Goal: Check status: Check status

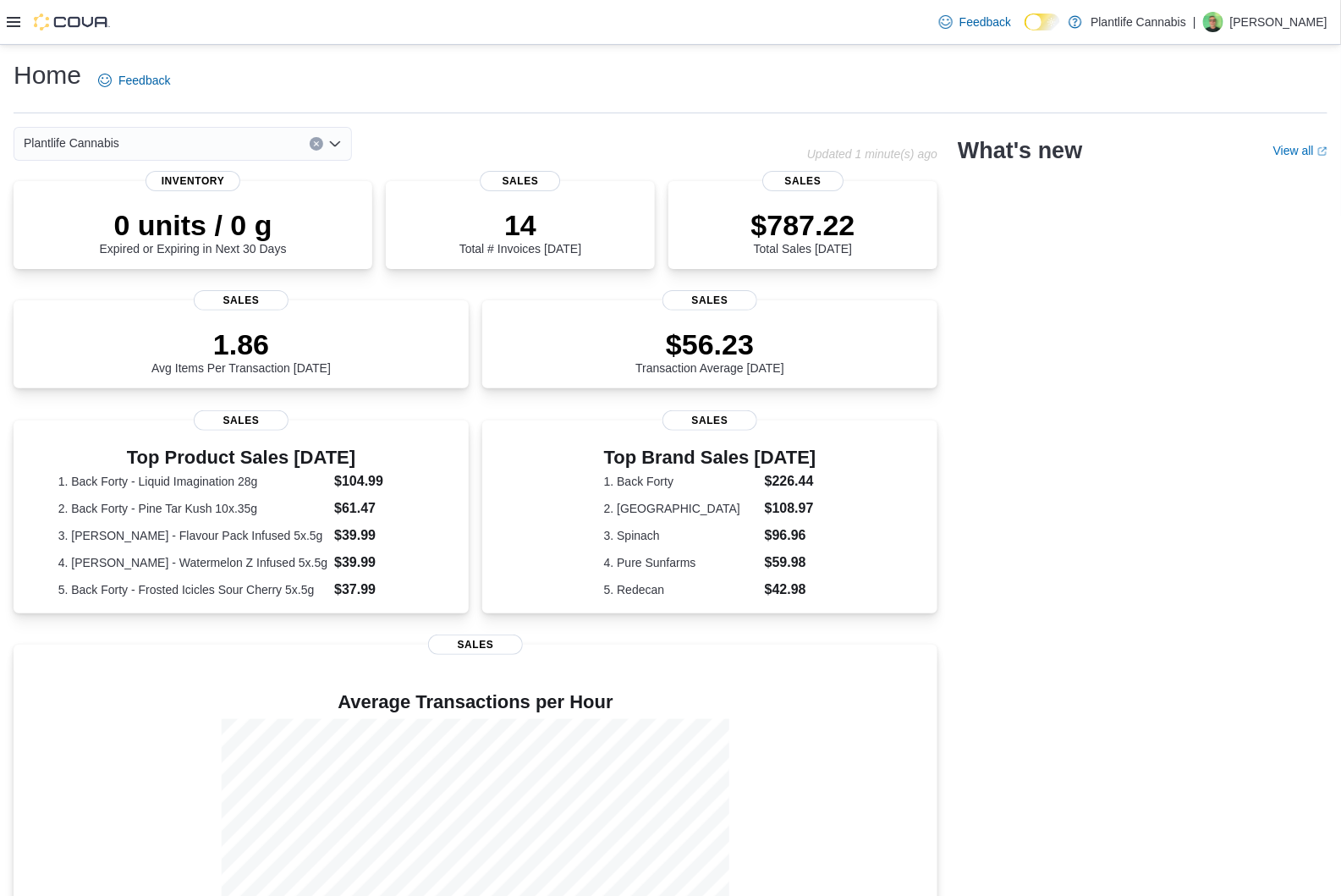
click at [38, 79] on h1 "Home" at bounding box center [48, 75] width 68 height 34
click at [14, 27] on icon at bounding box center [13, 22] width 14 height 14
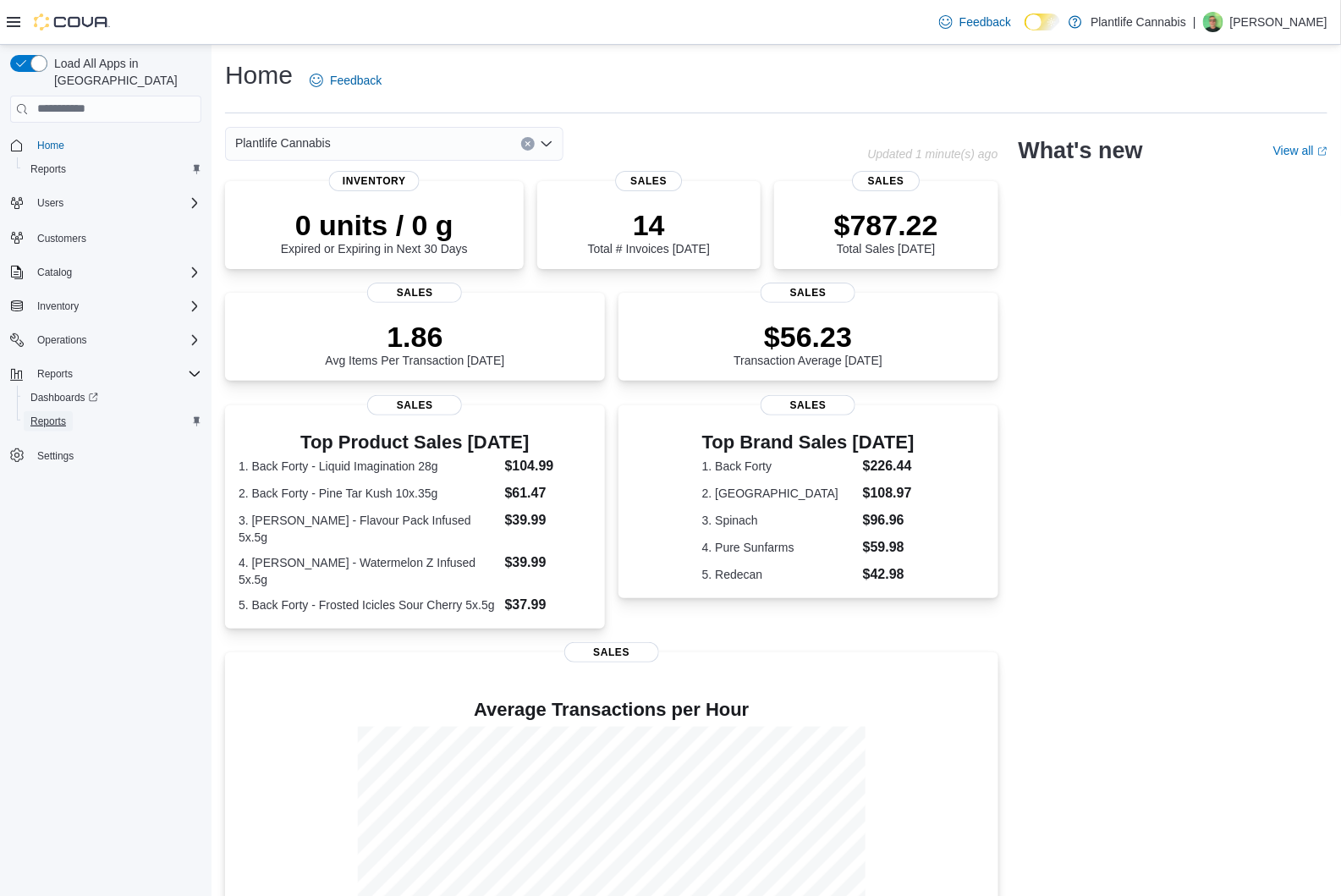
click at [62, 415] on span "Reports" at bounding box center [48, 421] width 36 height 14
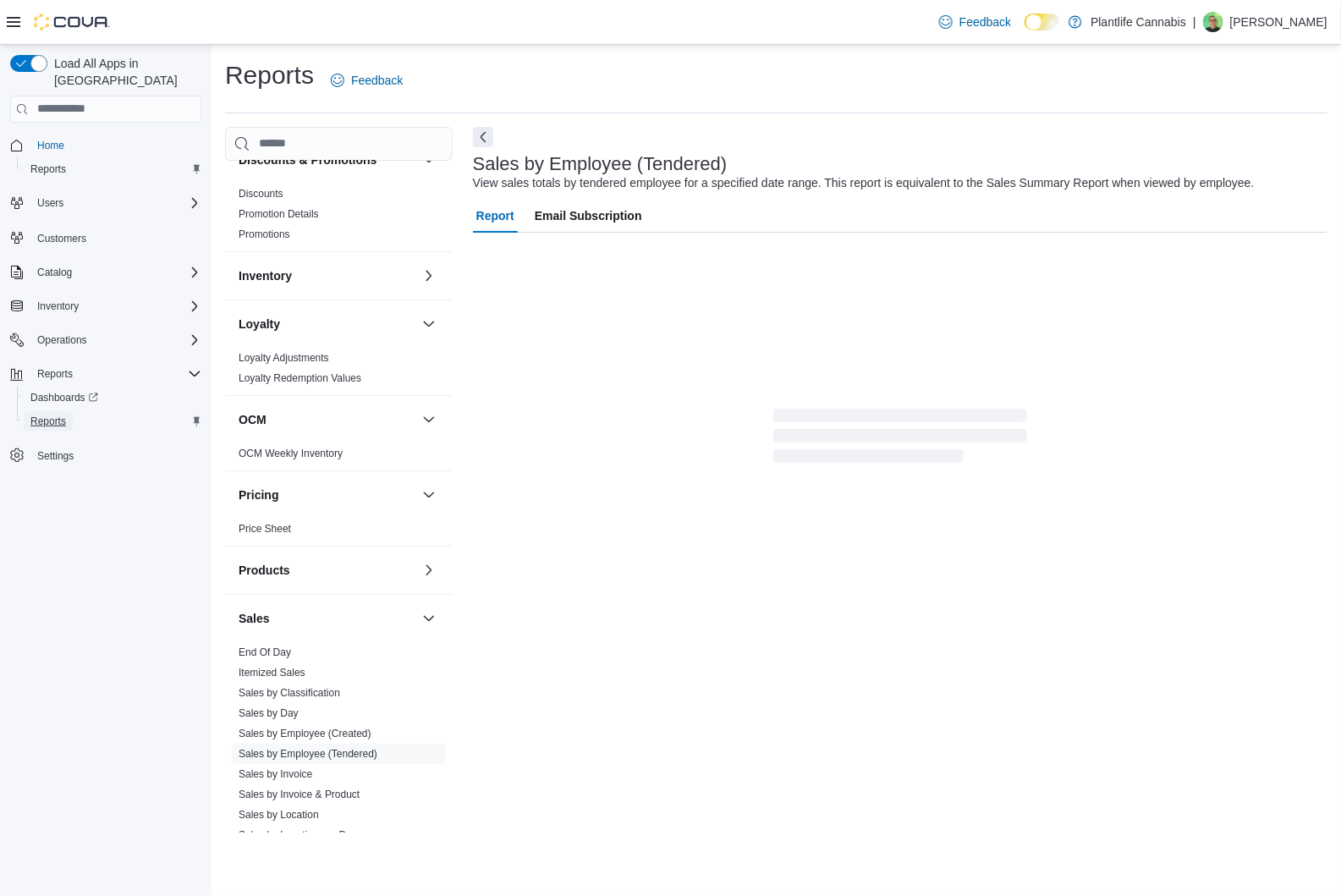
scroll to position [486, 0]
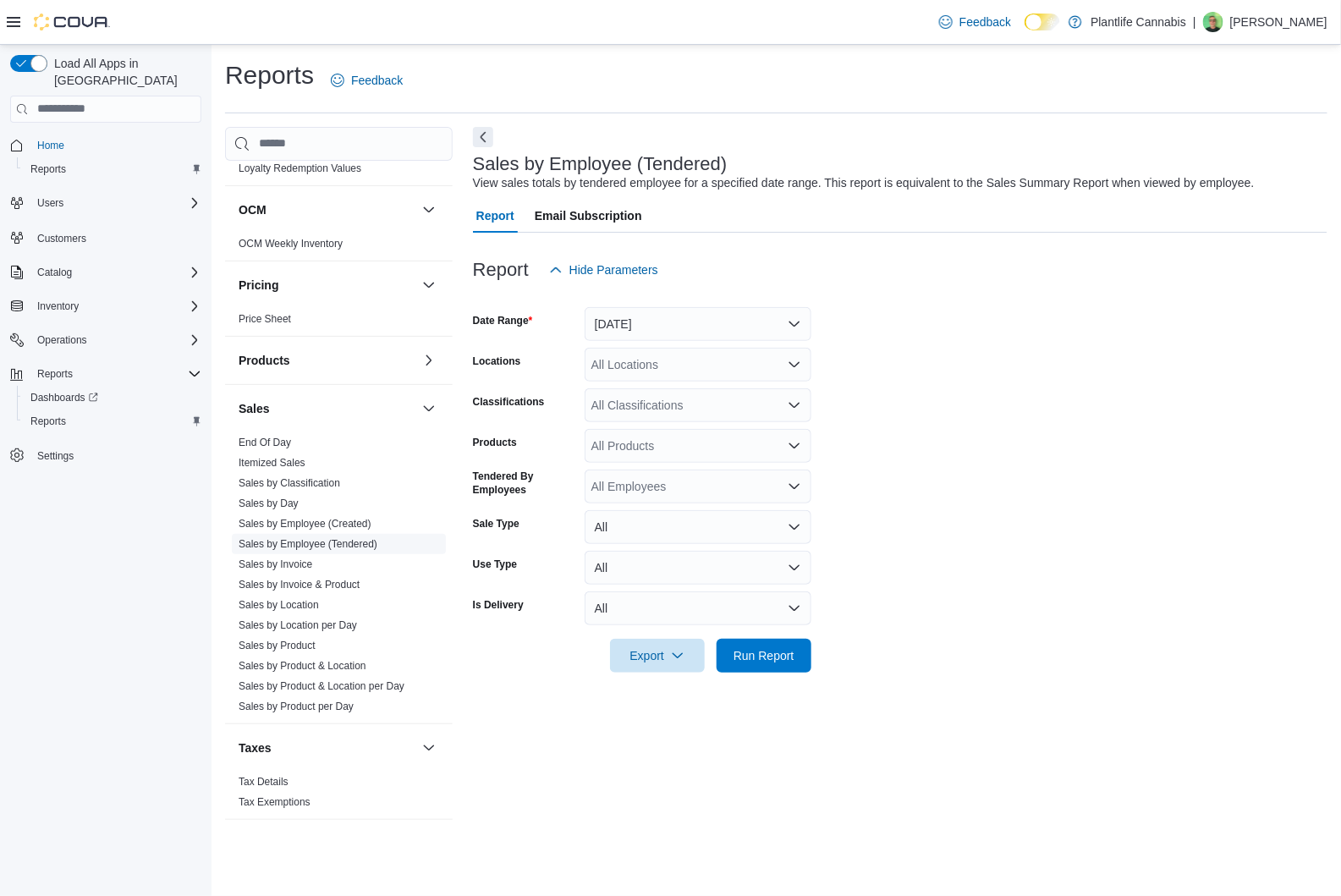
click at [328, 541] on link "Sales by Employee (Tendered)" at bounding box center [308, 543] width 139 height 12
click at [794, 322] on button "Yesterday" at bounding box center [698, 323] width 227 height 34
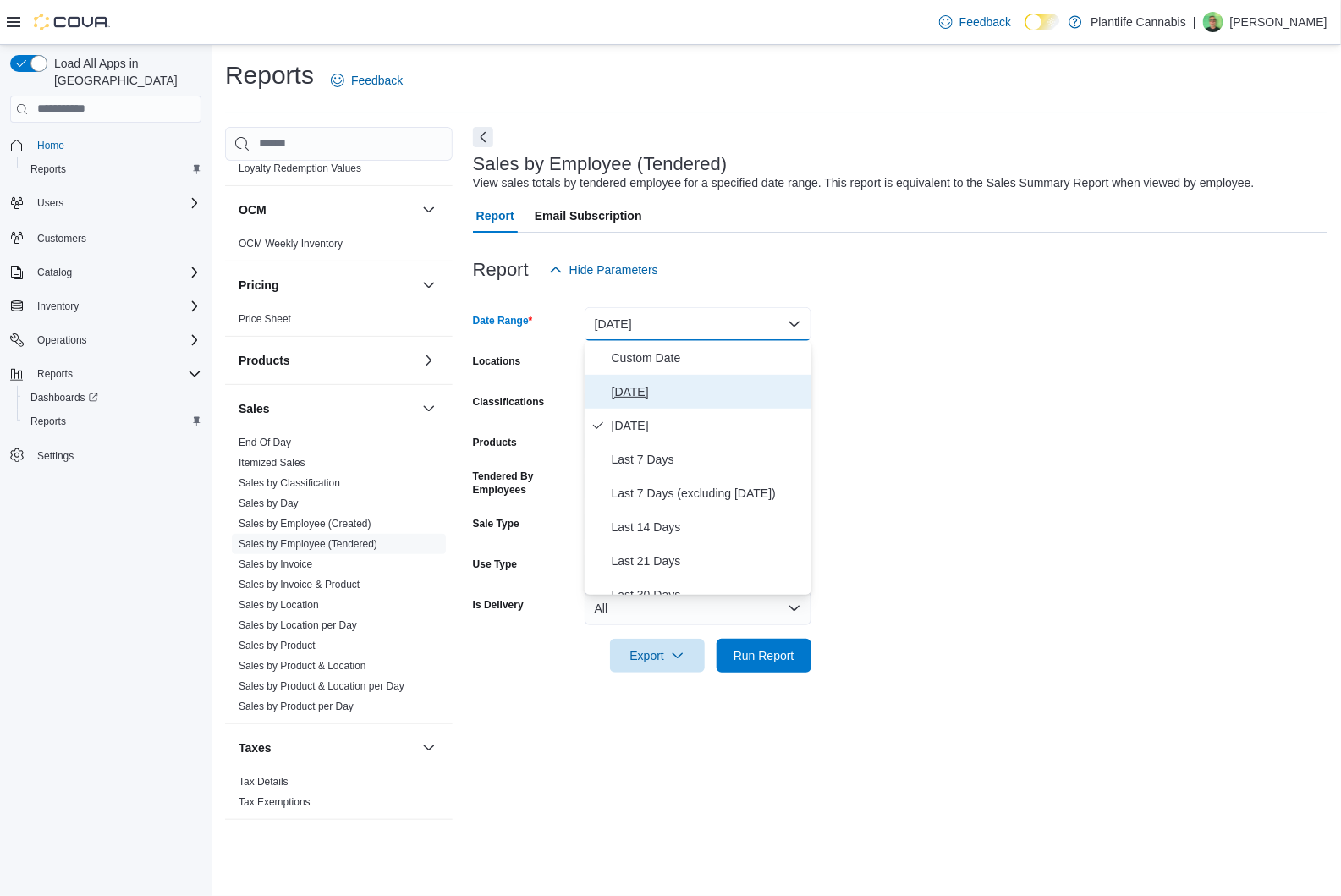
click at [650, 391] on span "Today" at bounding box center [707, 392] width 193 height 20
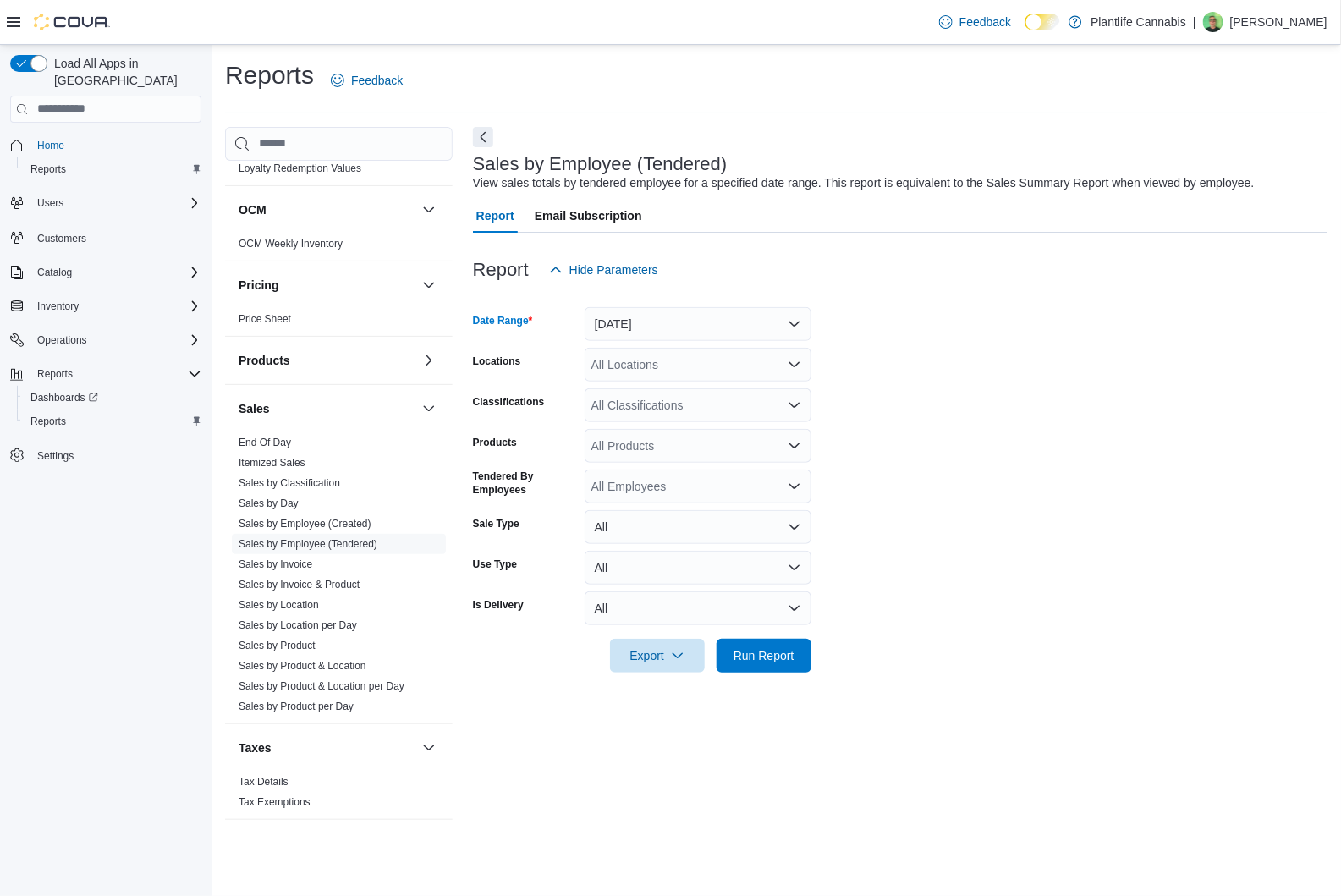
click at [652, 364] on div "All Locations" at bounding box center [698, 364] width 227 height 34
type input "***"
click at [649, 395] on span "St. Albert - Jensen Lakes" at bounding box center [748, 393] width 238 height 17
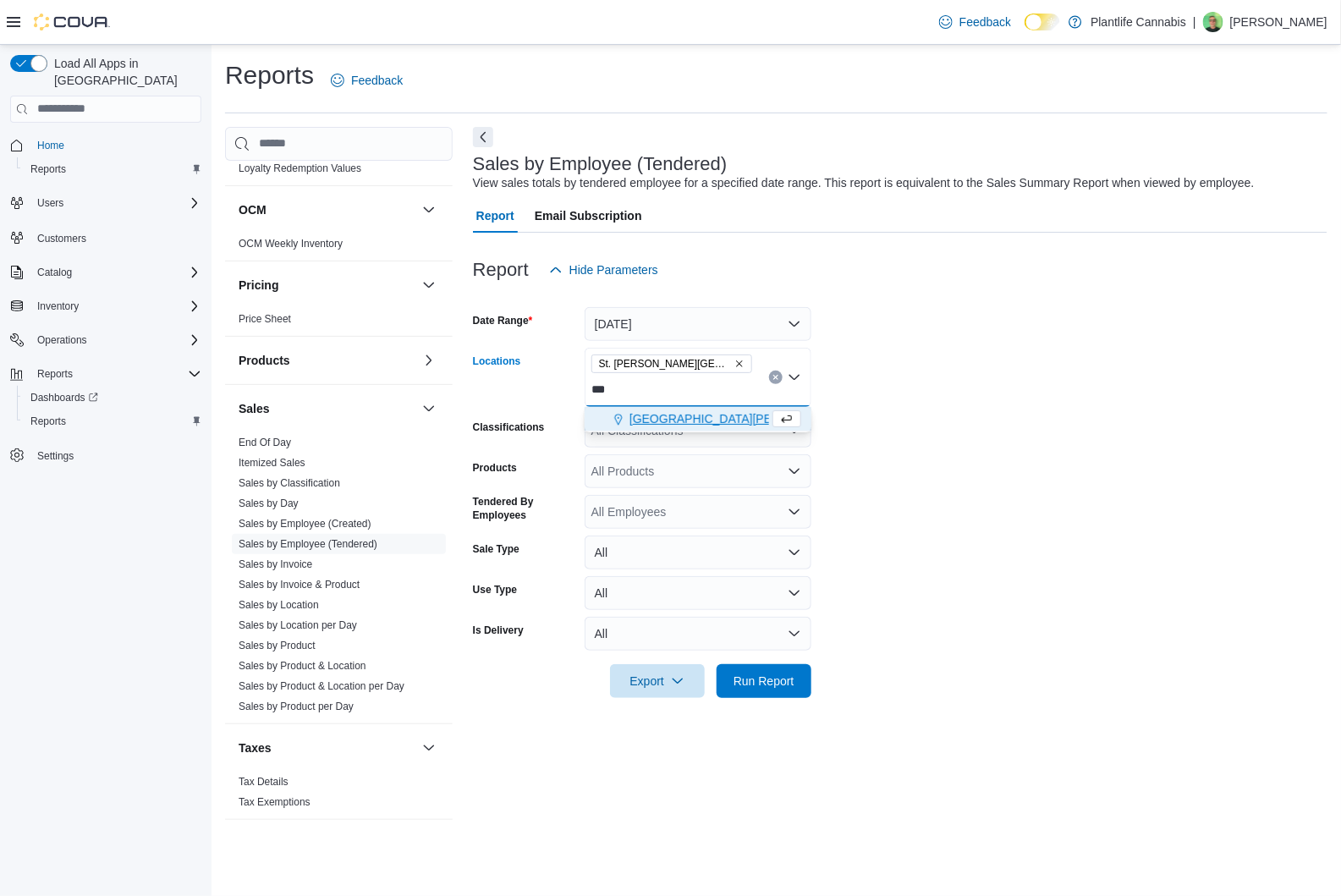
type input "***"
click at [649, 424] on span "St. Albert - Erin Ridge" at bounding box center [740, 418] width 221 height 17
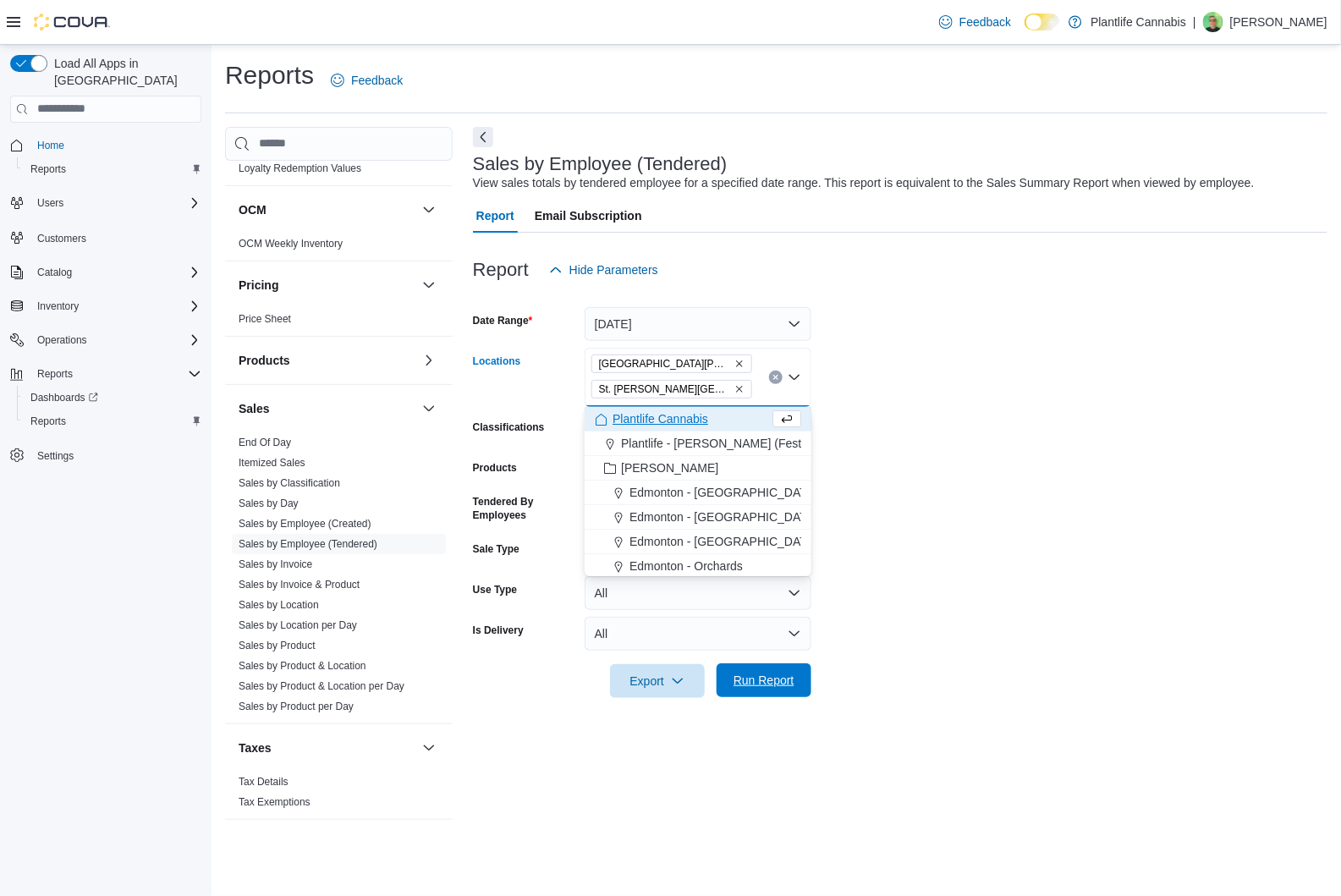
click at [756, 689] on span "Run Report" at bounding box center [763, 680] width 74 height 34
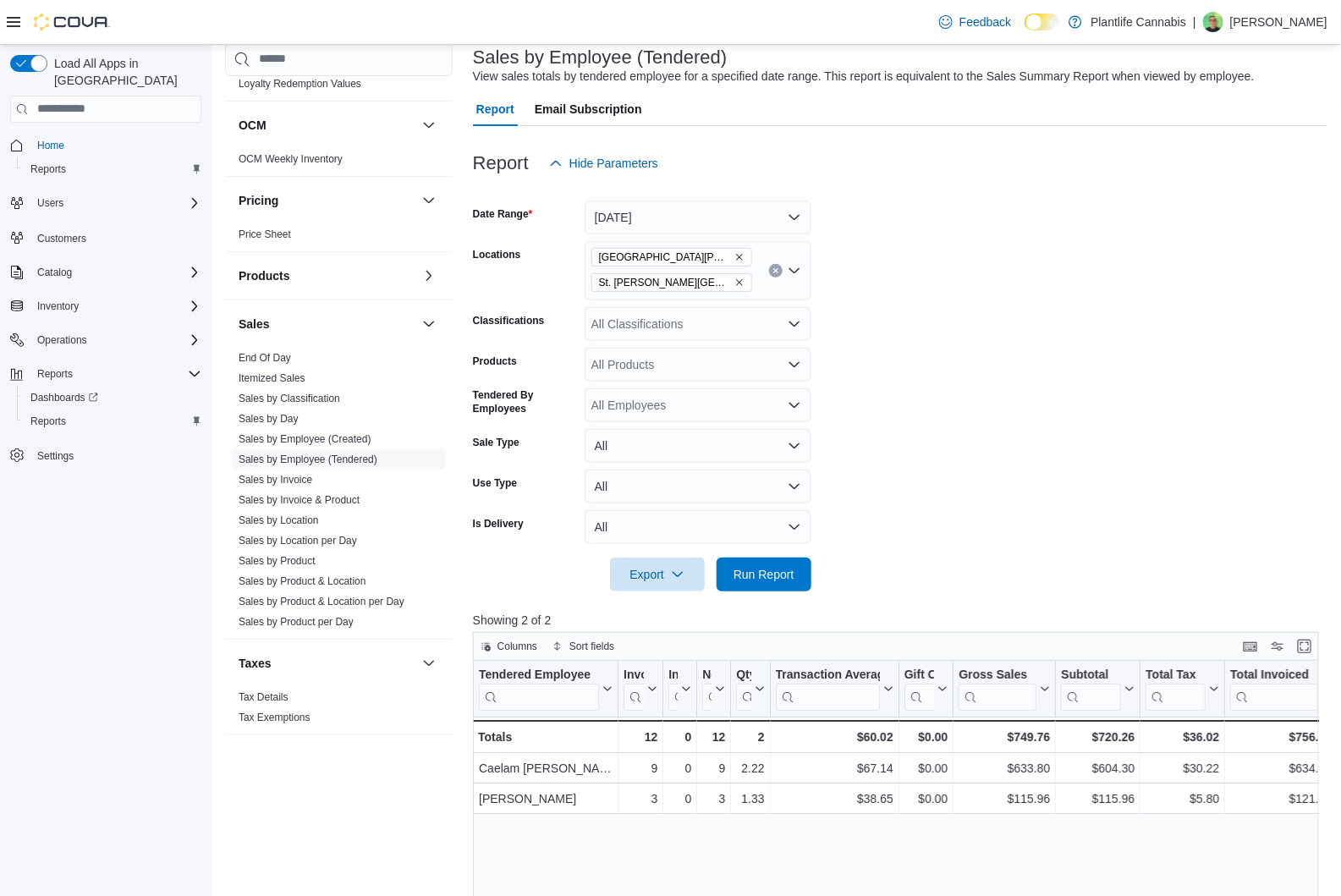
scroll to position [112, 0]
